Goal: Task Accomplishment & Management: Use online tool/utility

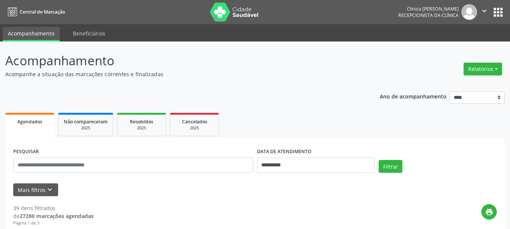
drag, startPoint x: 476, startPoint y: 69, endPoint x: 438, endPoint y: 78, distance: 39.9
click at [474, 69] on button "Relatórios" at bounding box center [482, 69] width 38 height 13
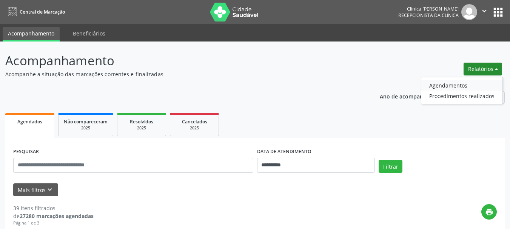
click at [451, 82] on link "Agendamentos" at bounding box center [461, 85] width 81 height 11
select select "*"
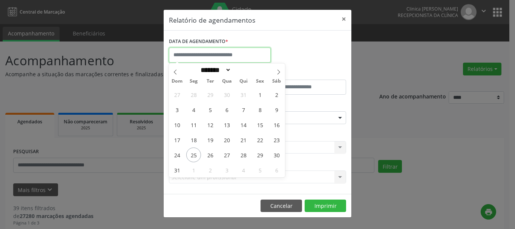
click at [197, 55] on input "text" at bounding box center [220, 55] width 102 height 15
click at [196, 152] on span "25" at bounding box center [193, 155] width 15 height 15
type input "**********"
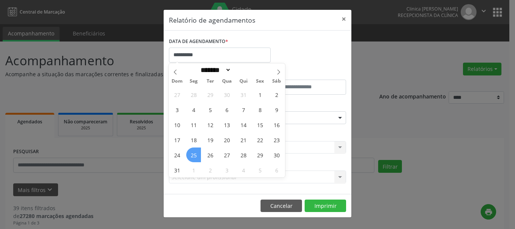
click at [196, 152] on span "25" at bounding box center [193, 155] width 15 height 15
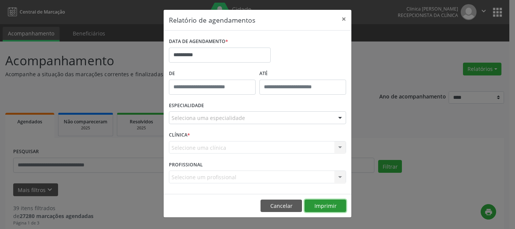
click at [321, 203] on button "Imprimir" at bounding box center [325, 206] width 41 height 13
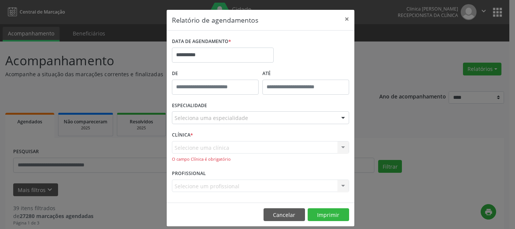
click at [190, 148] on div "Selecione uma clínica Nenhum resultado encontrado para: " " Não há nenhuma opçã…" at bounding box center [260, 152] width 177 height 22
type input "***"
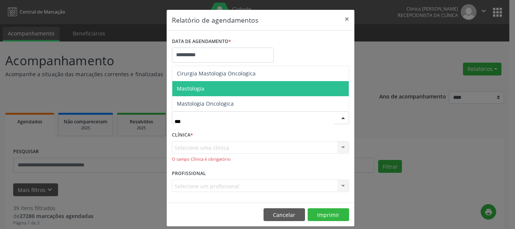
click at [195, 90] on span "Mastologia" at bounding box center [191, 88] width 28 height 7
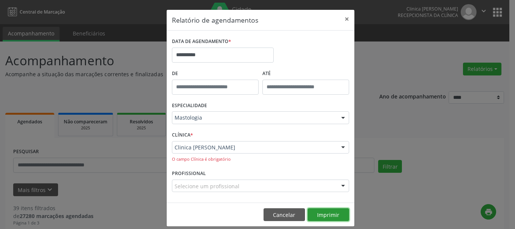
click at [325, 215] on button "Imprimir" at bounding box center [328, 214] width 41 height 13
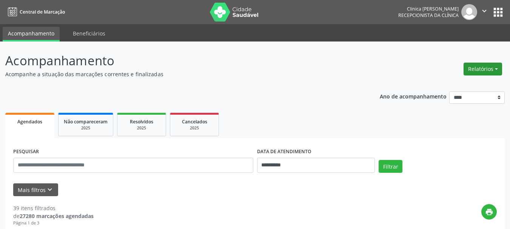
click at [488, 67] on button "Relatórios" at bounding box center [482, 69] width 38 height 13
click at [433, 85] on link "Agendamentos" at bounding box center [461, 85] width 81 height 11
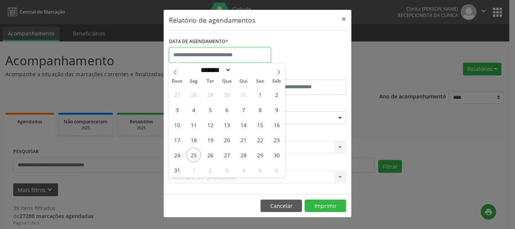
click at [208, 56] on input "text" at bounding box center [220, 55] width 102 height 15
click at [192, 154] on span "25" at bounding box center [193, 155] width 15 height 15
type input "**********"
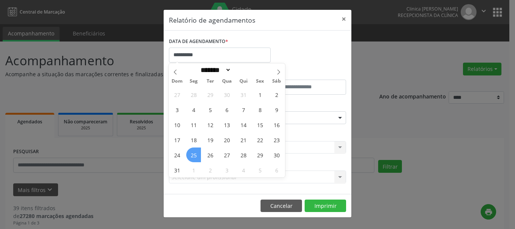
click at [192, 154] on span "25" at bounding box center [193, 155] width 15 height 15
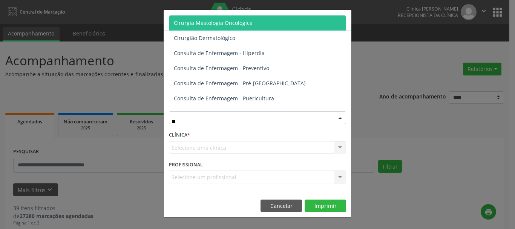
type input "***"
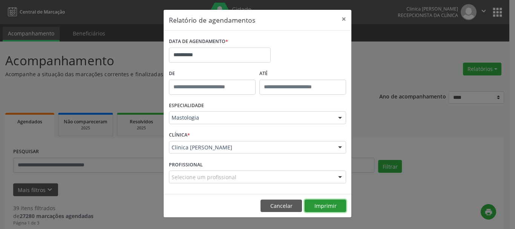
click at [321, 203] on button "Imprimir" at bounding box center [325, 206] width 41 height 13
